Goal: Task Accomplishment & Management: Manage account settings

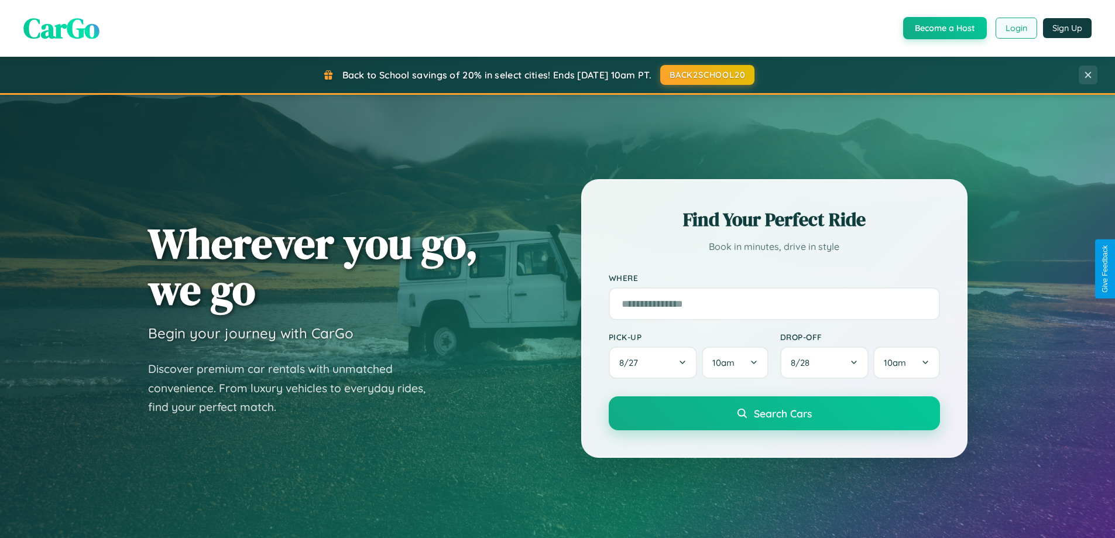
click at [1016, 28] on button "Login" at bounding box center [1017, 28] width 42 height 21
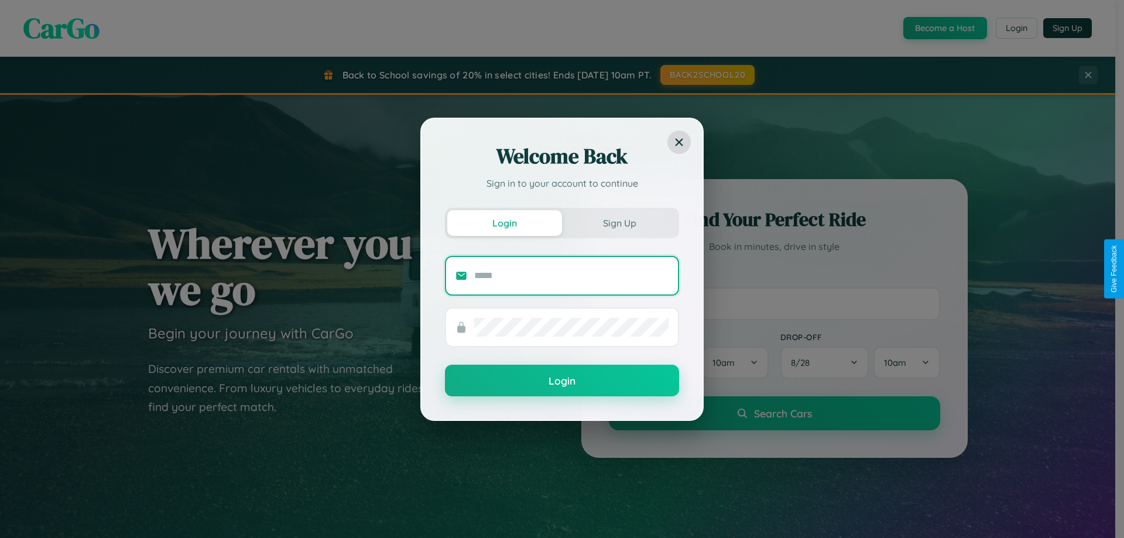
click at [571, 275] on input "text" at bounding box center [571, 275] width 194 height 19
type input "**********"
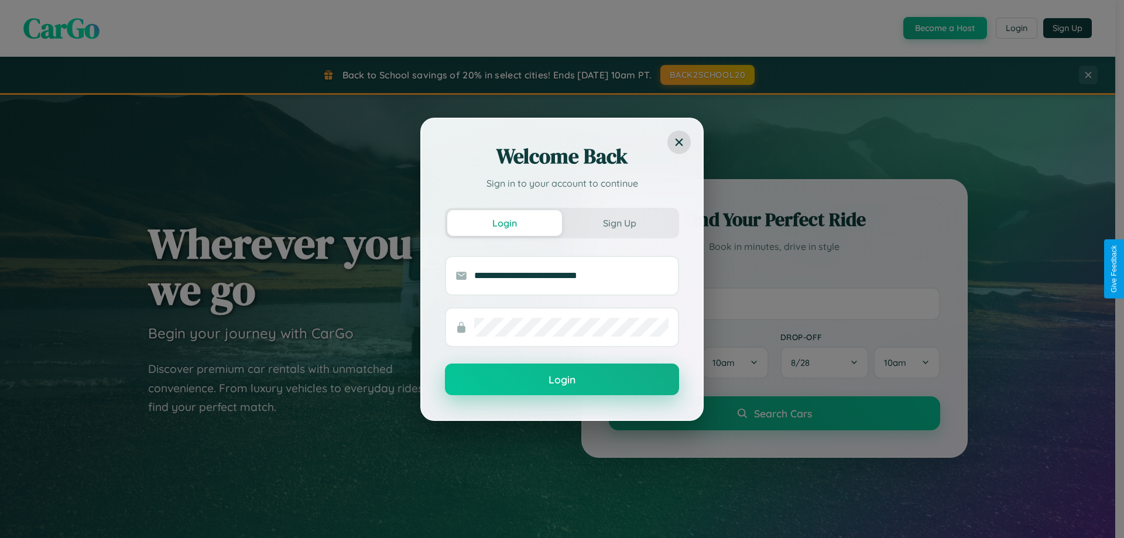
click at [562, 380] on button "Login" at bounding box center [562, 380] width 234 height 32
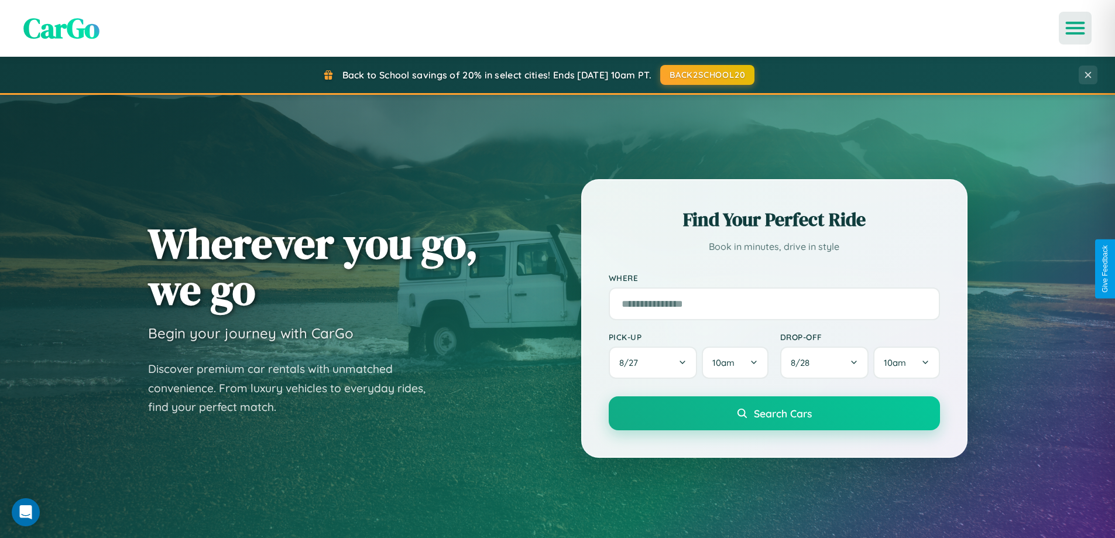
click at [1075, 28] on icon "Open menu" at bounding box center [1075, 28] width 17 height 11
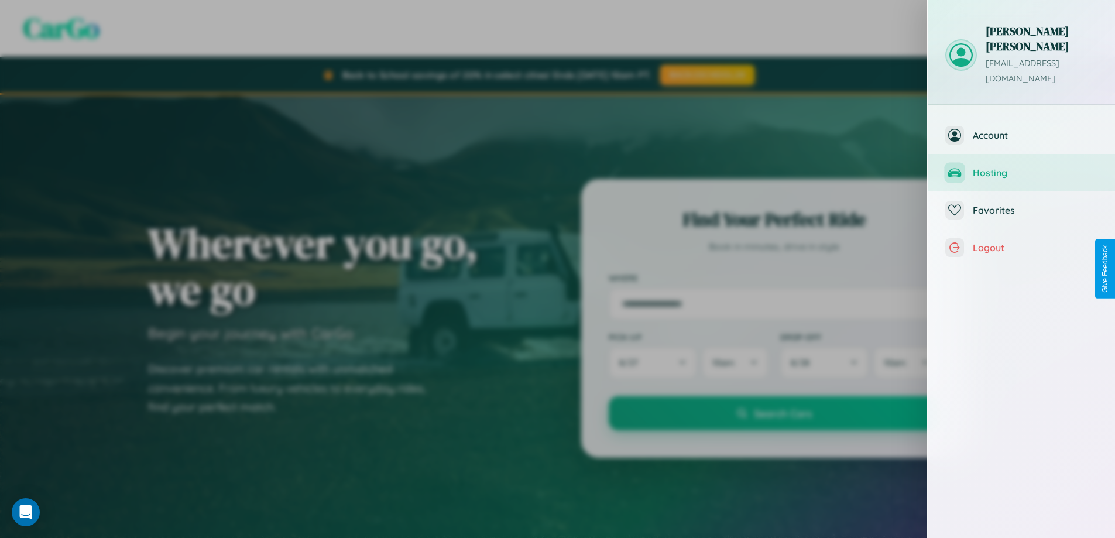
click at [1022, 167] on span "Hosting" at bounding box center [1035, 173] width 125 height 12
